Goal: Information Seeking & Learning: Learn about a topic

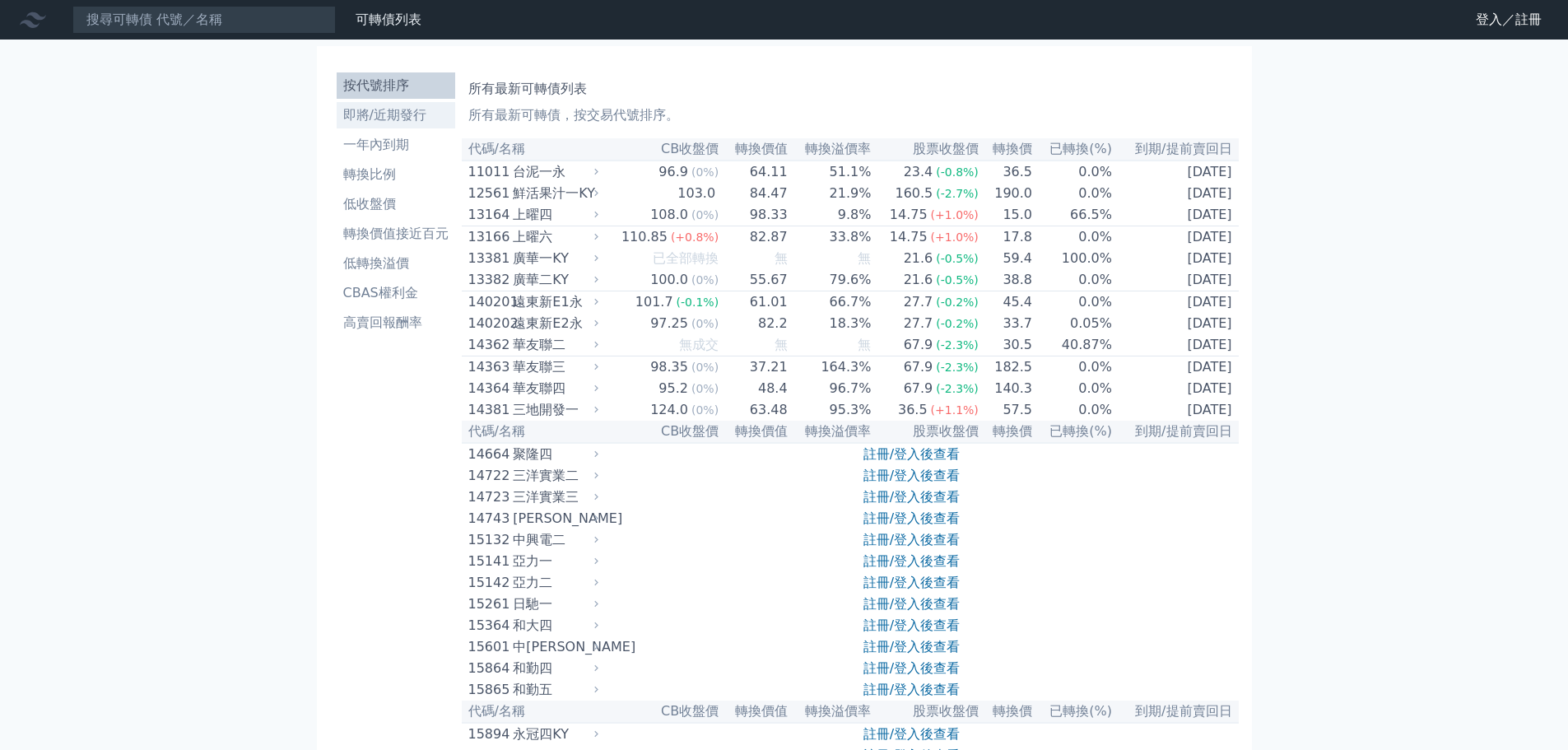
click at [384, 120] on li "即將/近期發行" at bounding box center [396, 115] width 119 height 20
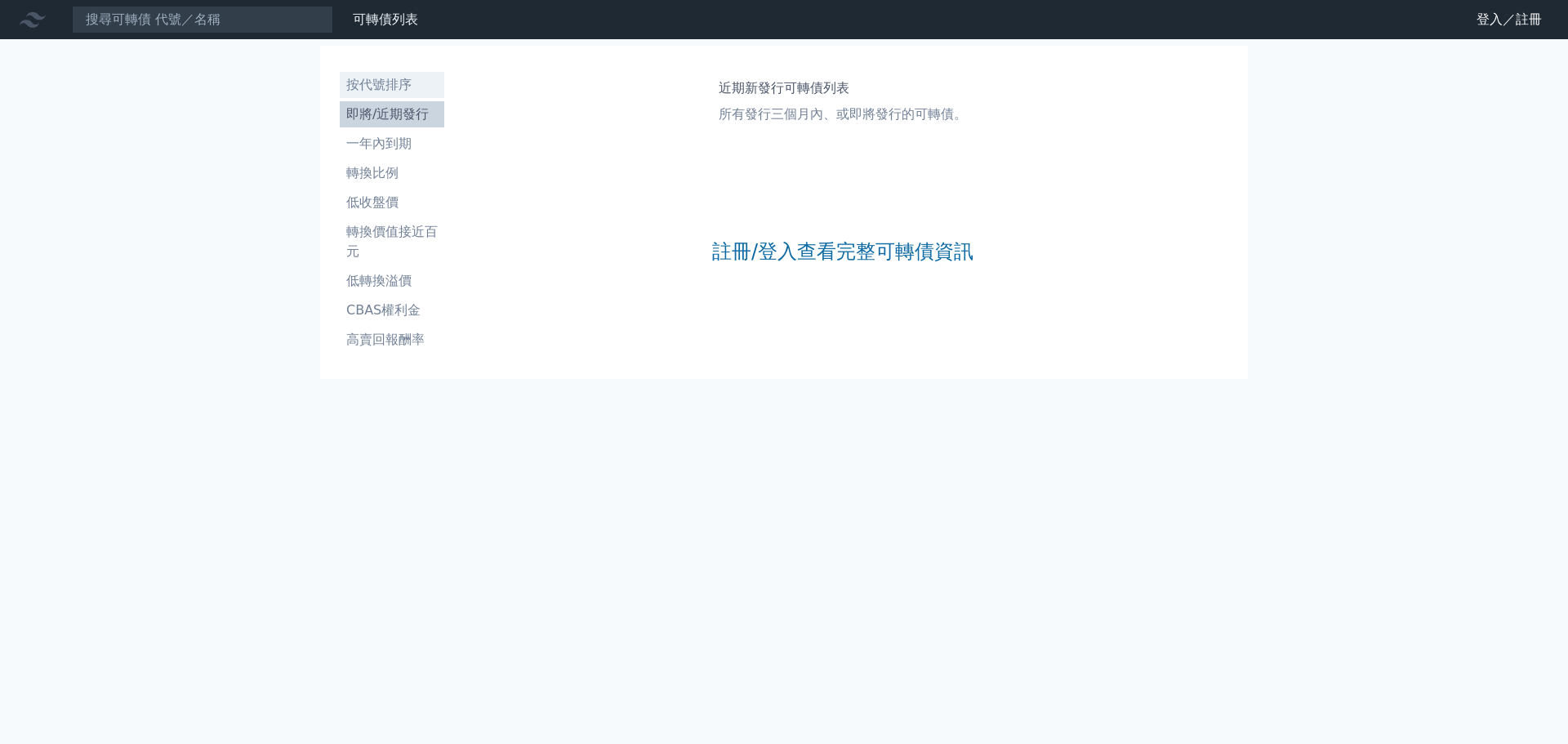
click at [377, 85] on li "按代號排序" at bounding box center [392, 85] width 104 height 20
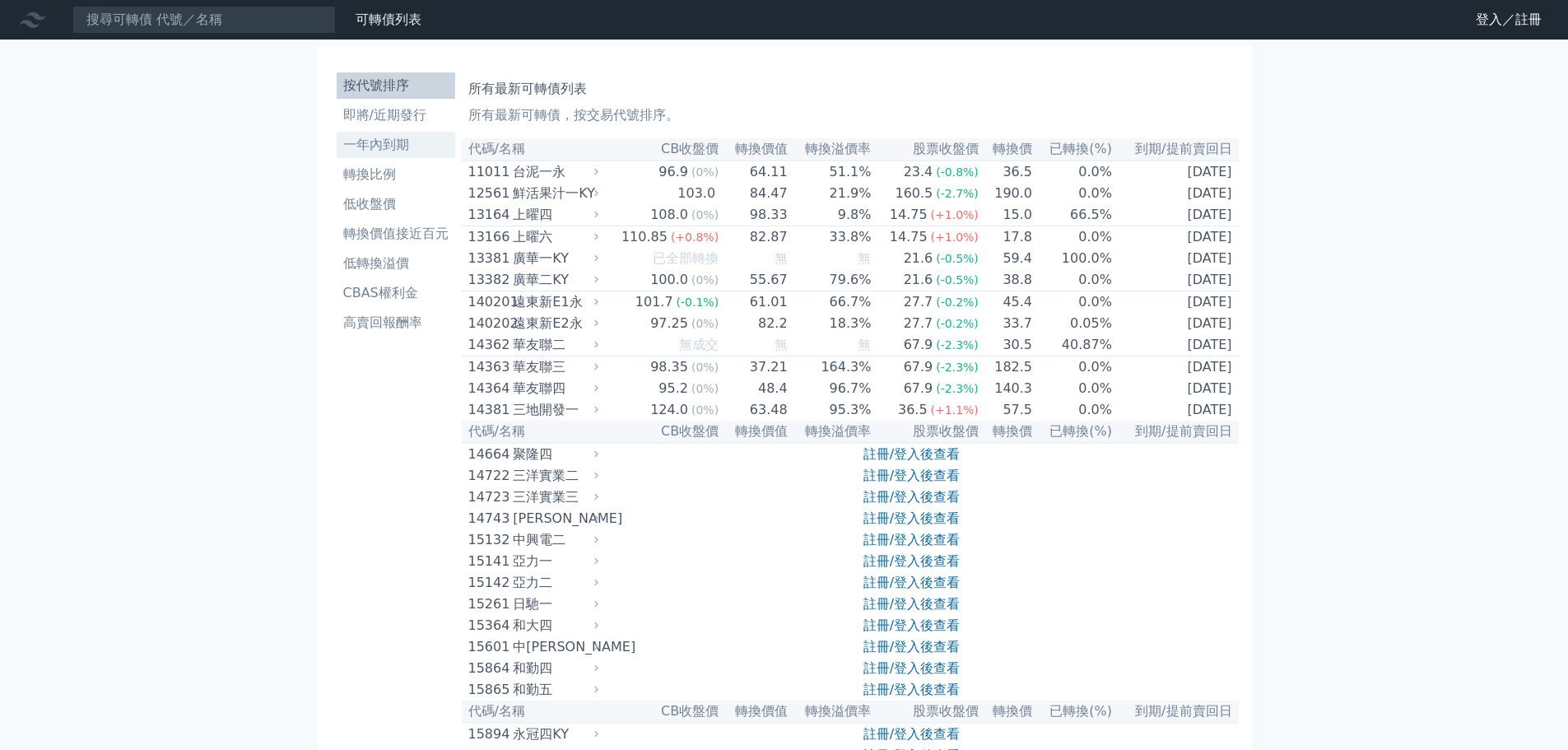
click at [366, 145] on li "一年內到期" at bounding box center [396, 145] width 119 height 20
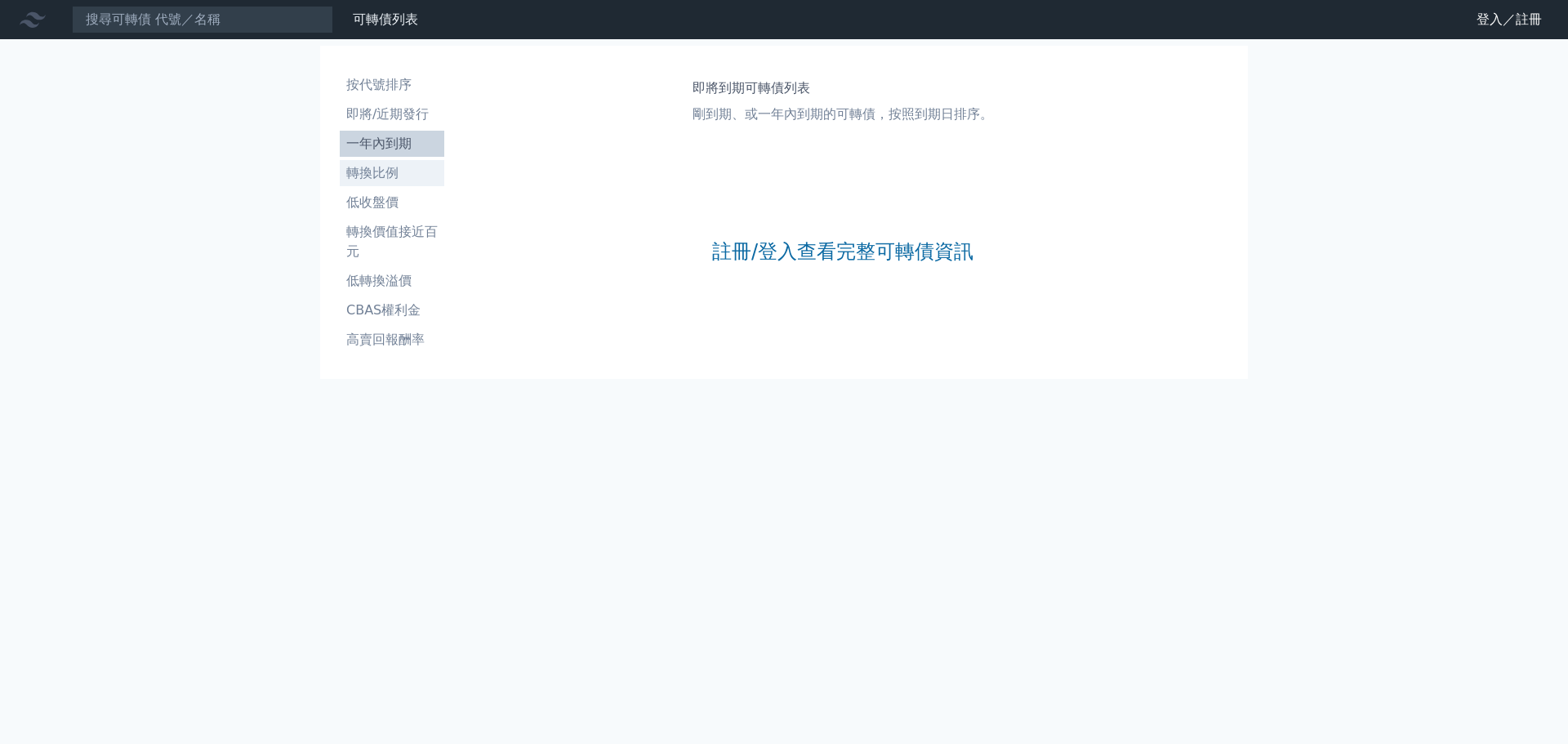
click at [364, 164] on li "轉換比例" at bounding box center [392, 173] width 104 height 20
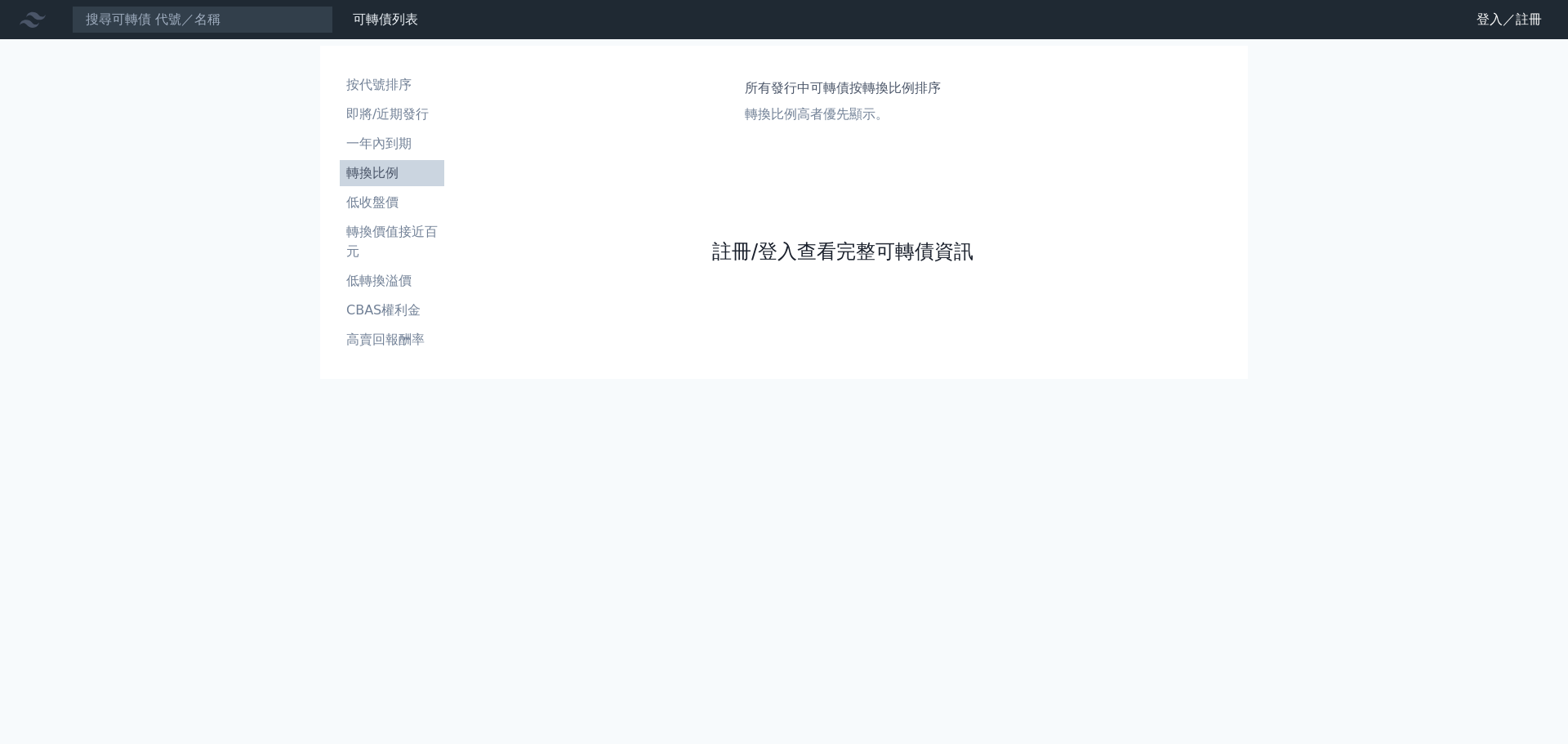
click at [801, 245] on link "註冊/登入查看完整可轉債資訊" at bounding box center [842, 252] width 261 height 27
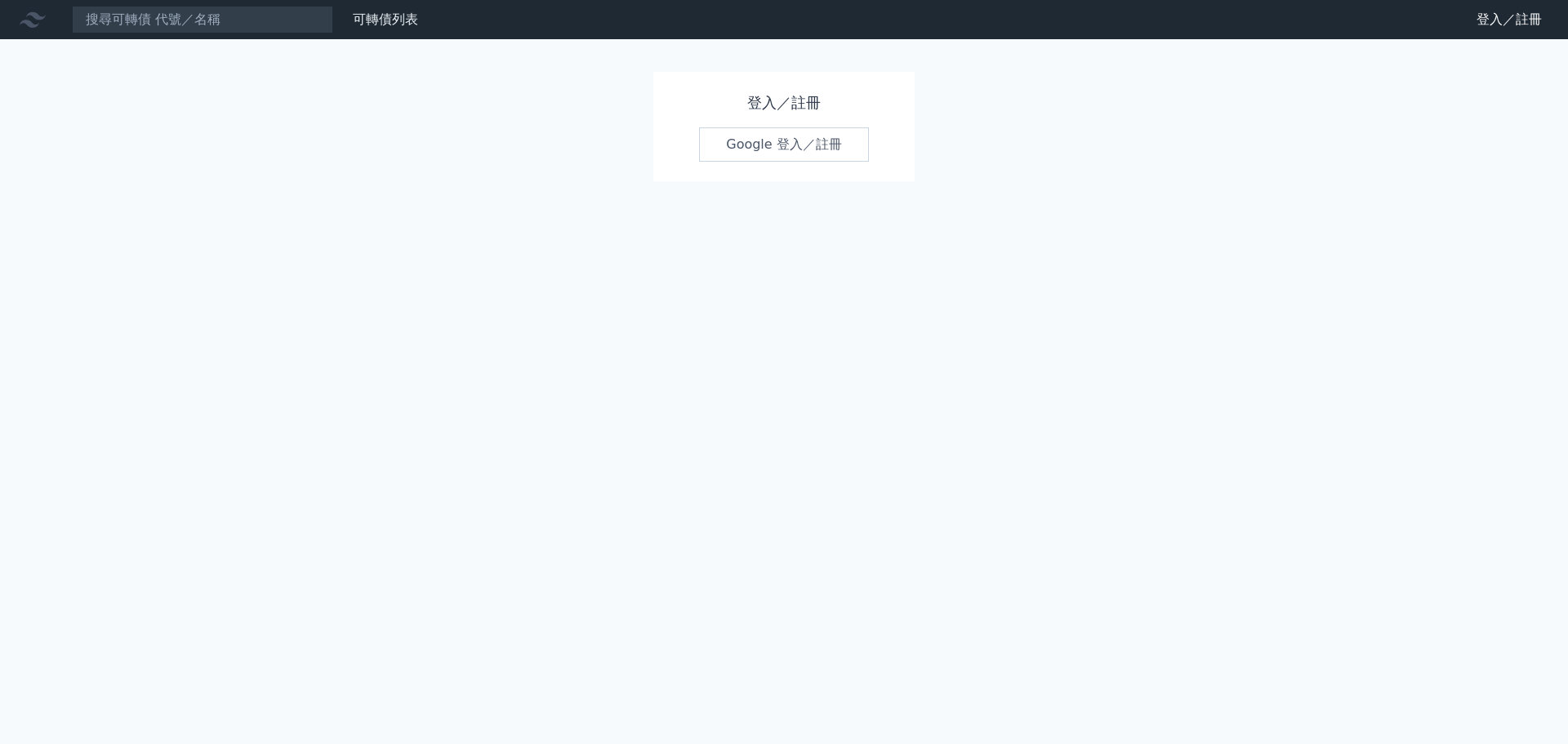
click at [787, 140] on link "Google 登入／註冊" at bounding box center [784, 144] width 170 height 34
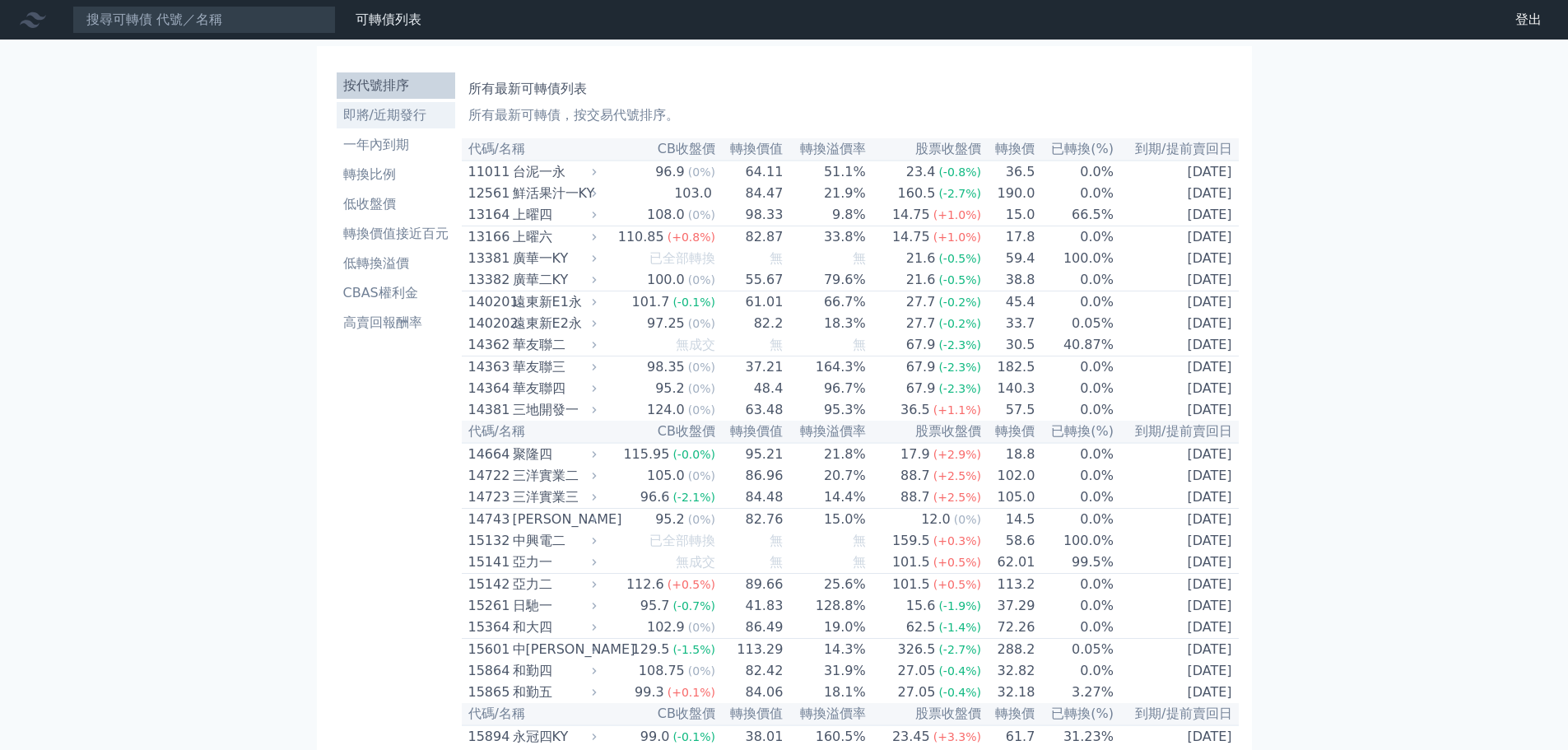
click at [384, 117] on li "即將/近期發行" at bounding box center [396, 115] width 119 height 20
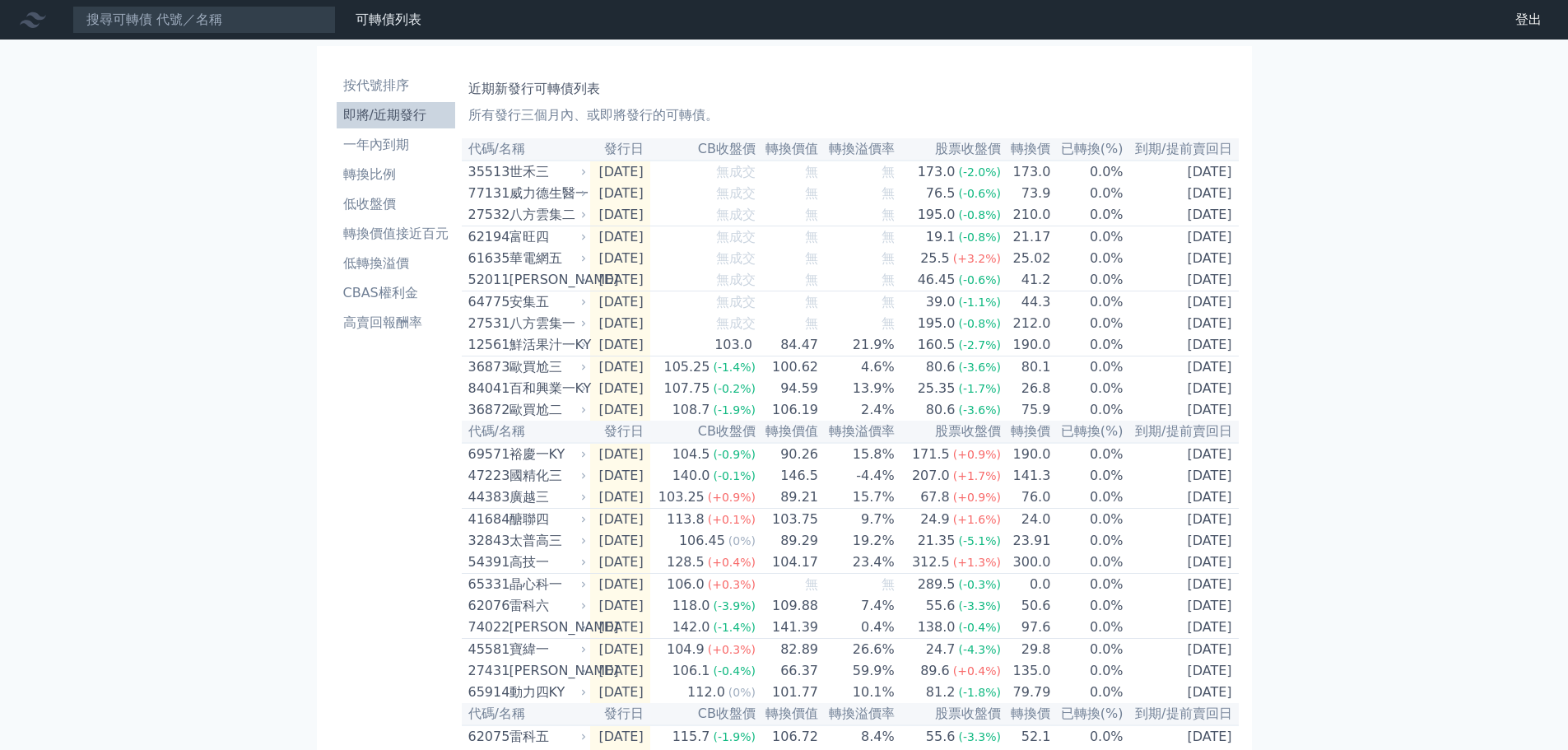
click at [1189, 153] on th "到期/提前賣回日" at bounding box center [1182, 149] width 115 height 23
click at [388, 139] on li "一年內到期" at bounding box center [396, 145] width 119 height 20
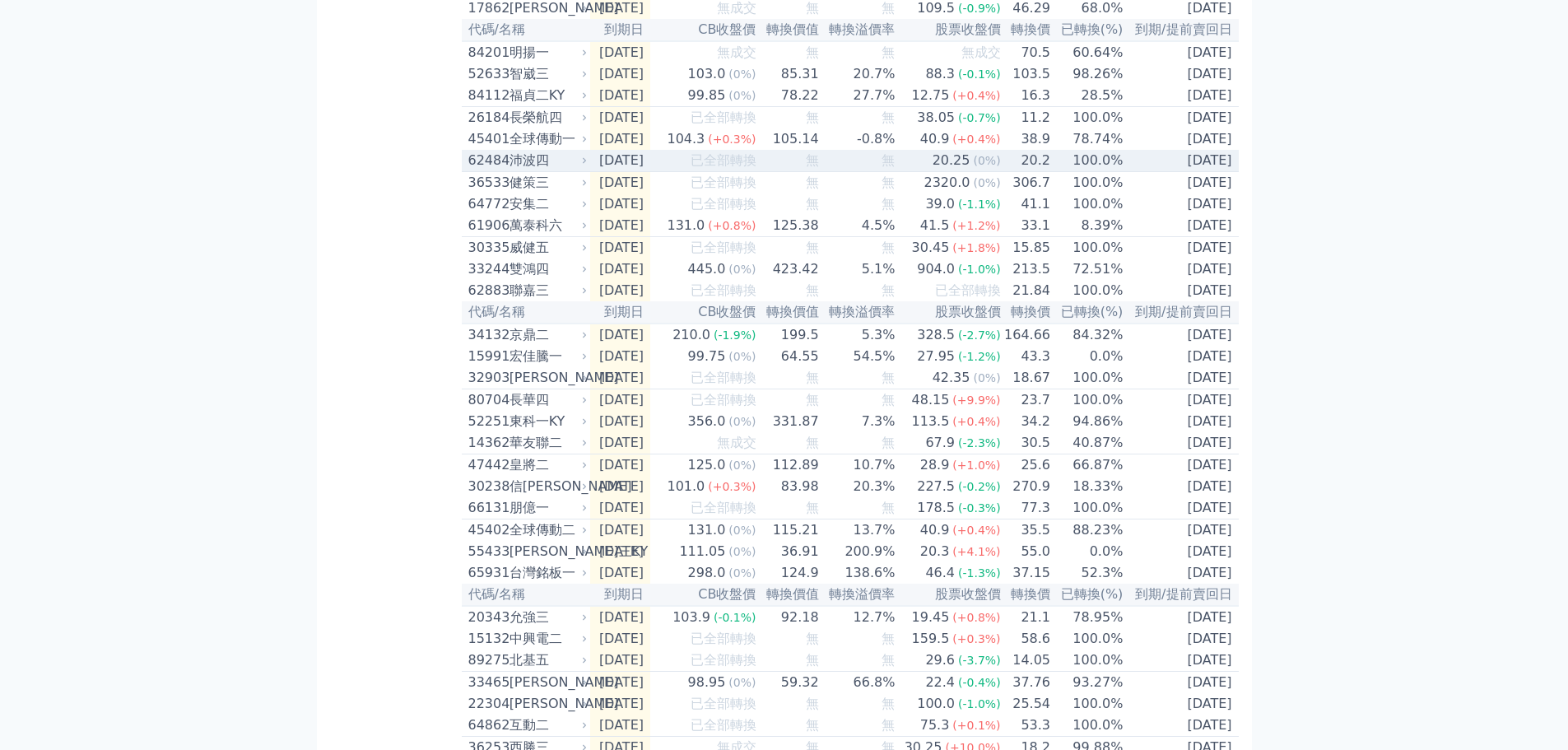
scroll to position [412, 0]
